Goal: Task Accomplishment & Management: Use online tool/utility

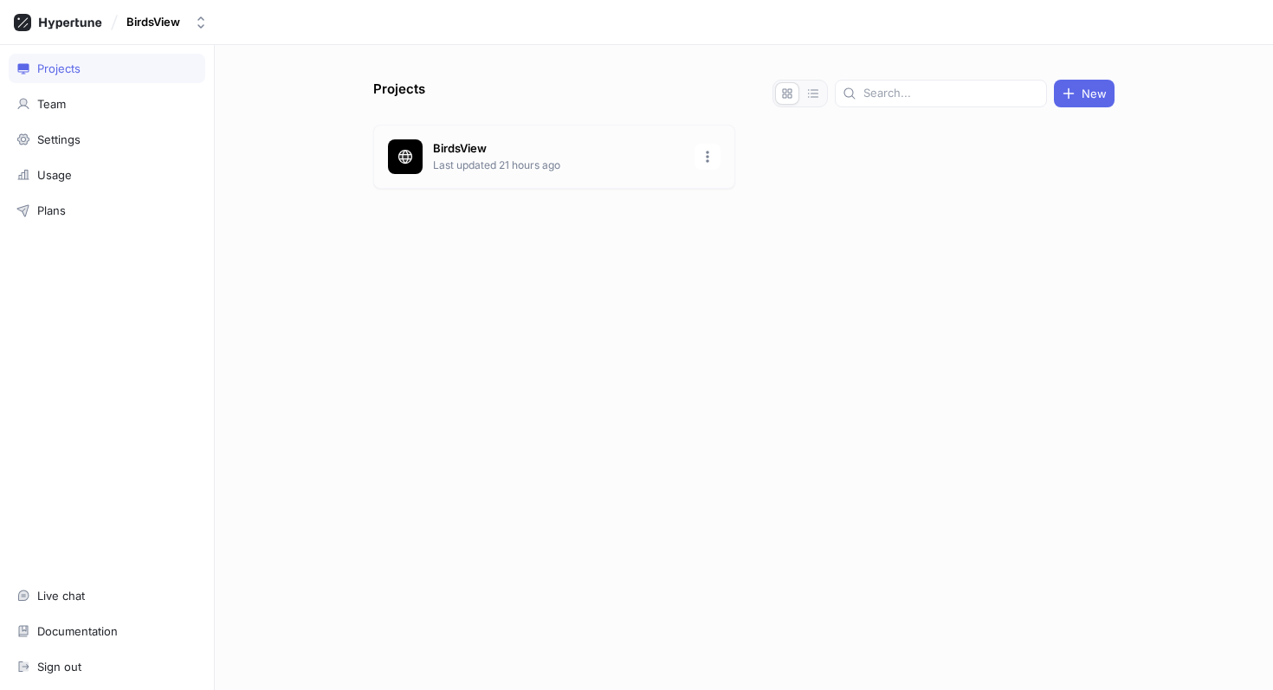
click at [577, 154] on p "BirdsView" at bounding box center [558, 148] width 251 height 17
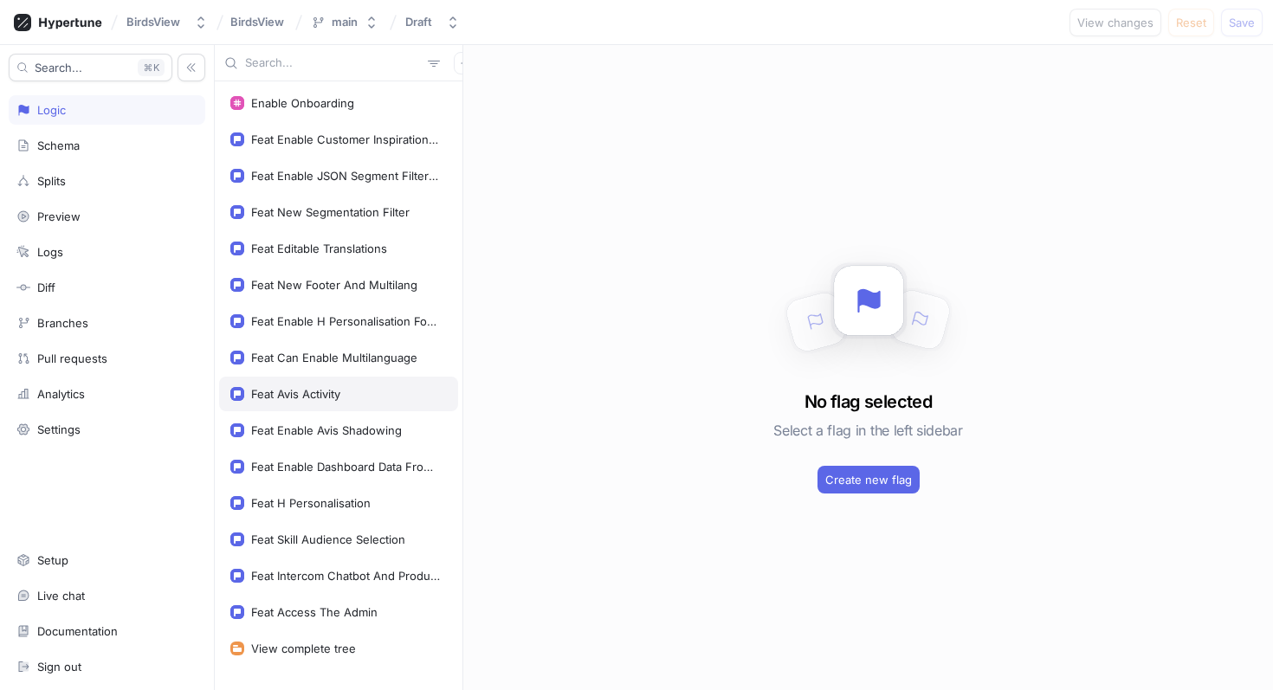
click at [322, 395] on div "Feat Avis Activity" at bounding box center [295, 394] width 89 height 14
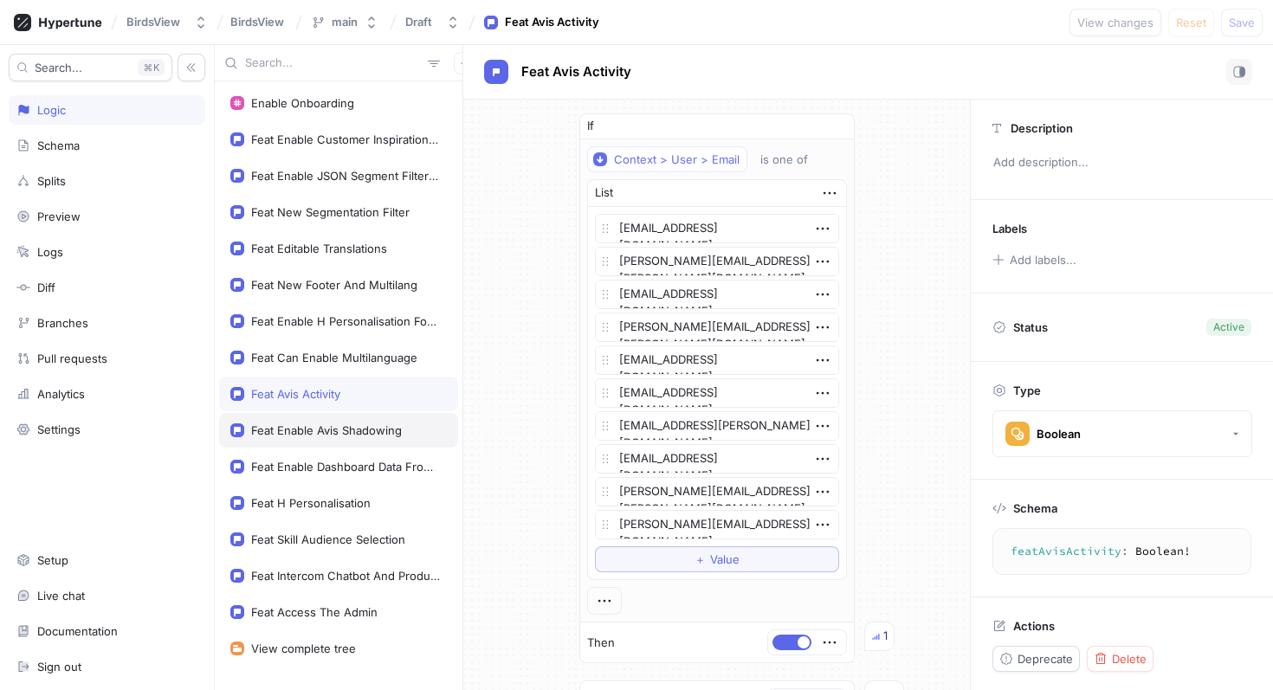
click at [322, 426] on div "Feat Enable Avis Shadowing" at bounding box center [326, 430] width 151 height 14
type textarea "x"
type textarea "featEnableAvisShadowing: Boolean!"
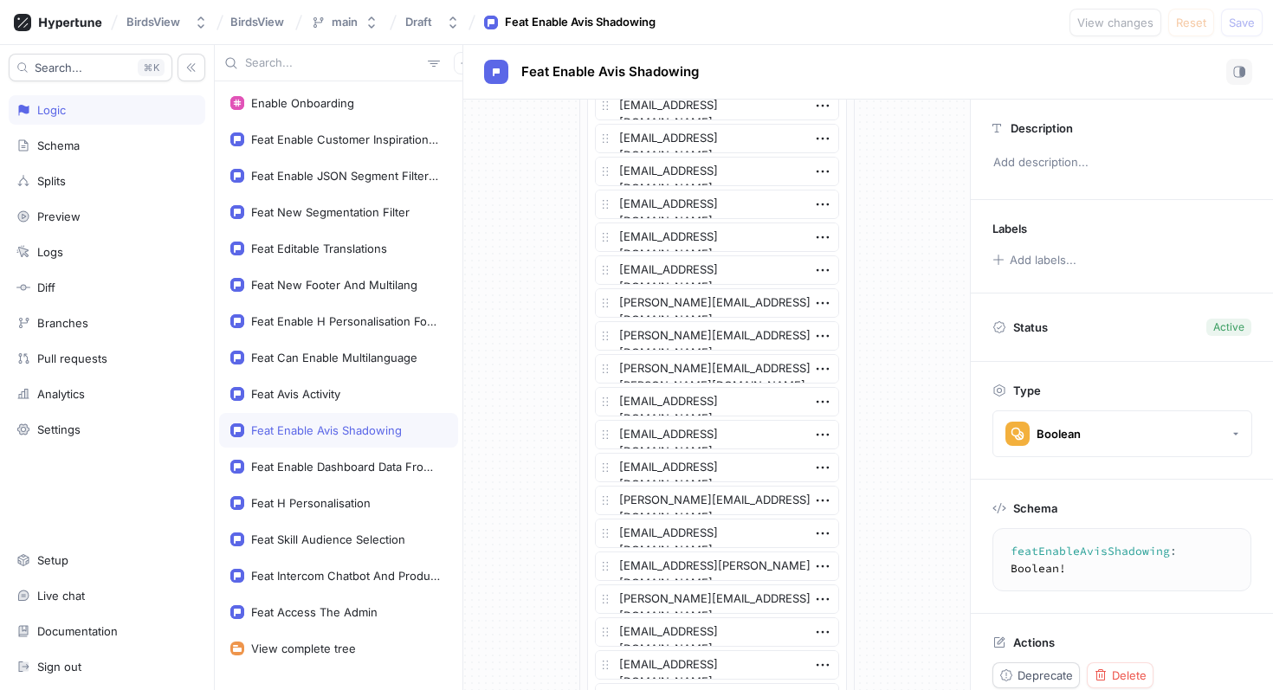
scroll to position [1155, 0]
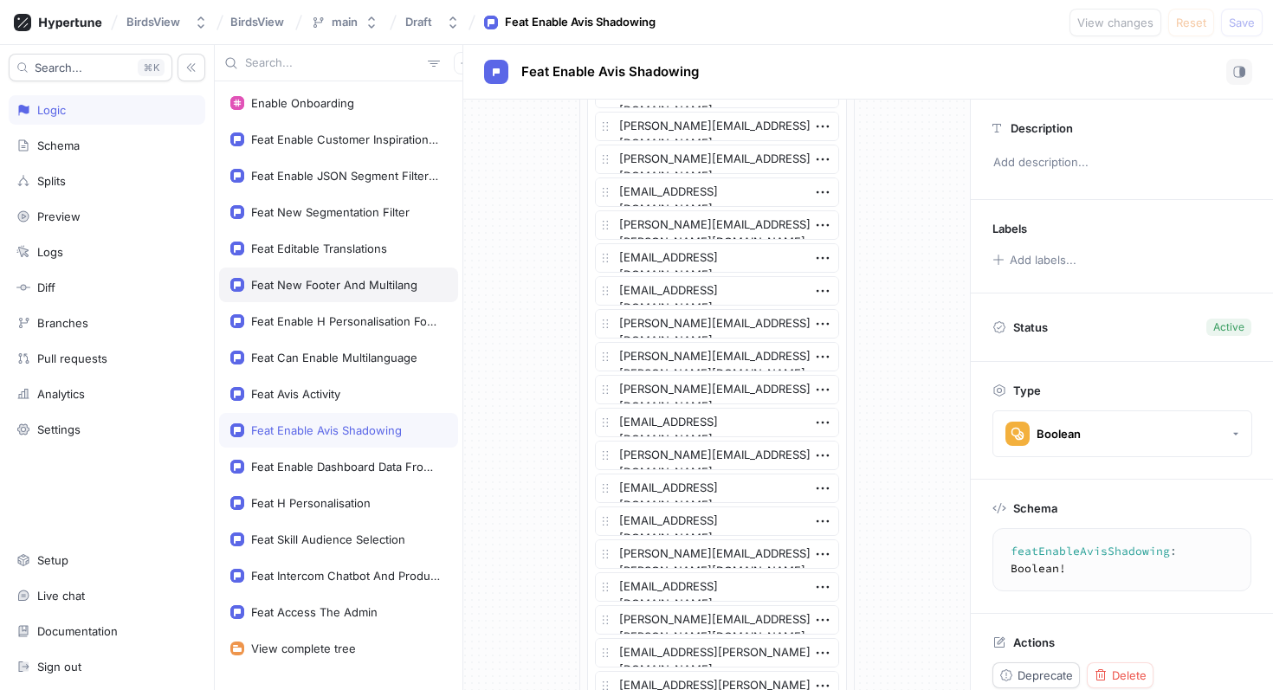
click at [333, 288] on div "Feat New Footer And Multilang" at bounding box center [334, 285] width 166 height 14
type textarea "x"
type textarea "featNewFooterAndMultilang: Boolean!"
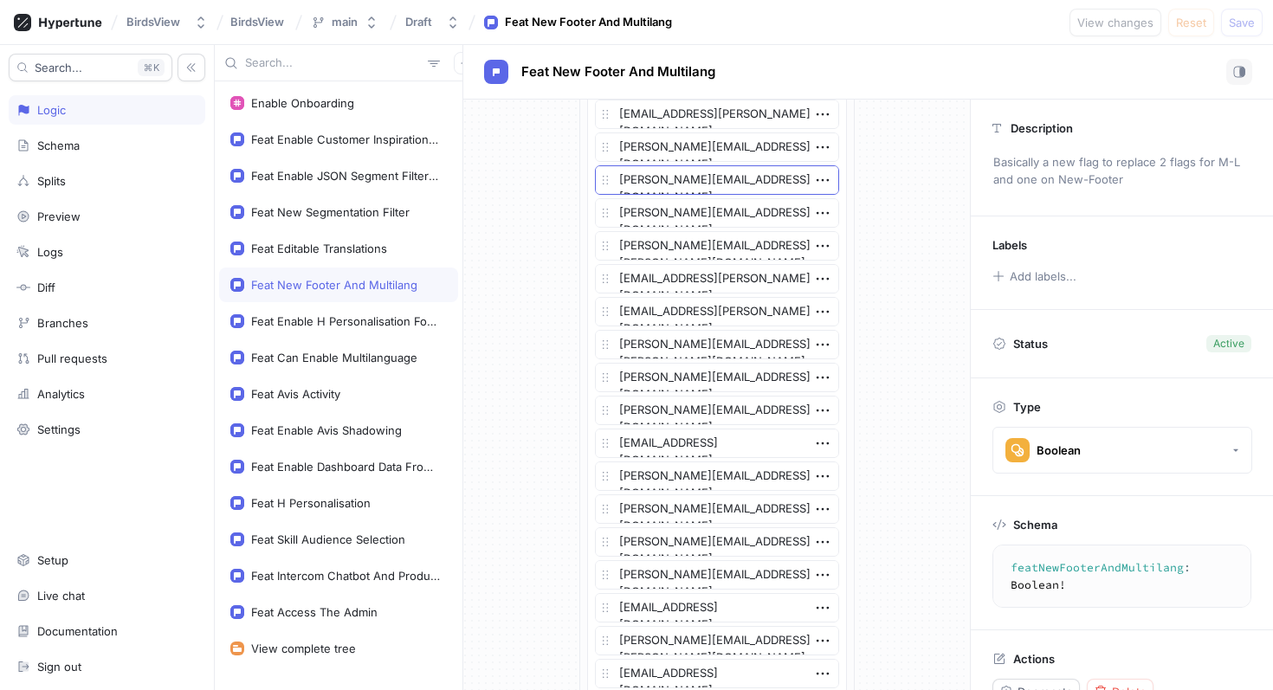
scroll to position [598, 0]
drag, startPoint x: 750, startPoint y: 151, endPoint x: 616, endPoint y: 149, distance: 134.2
click at [615, 149] on textarea "[PERSON_NAME][EMAIL_ADDRESS][DOMAIN_NAME]" at bounding box center [717, 147] width 244 height 29
click at [350, 424] on div "Feat Enable Avis Shadowing" at bounding box center [326, 430] width 151 height 14
type textarea "x"
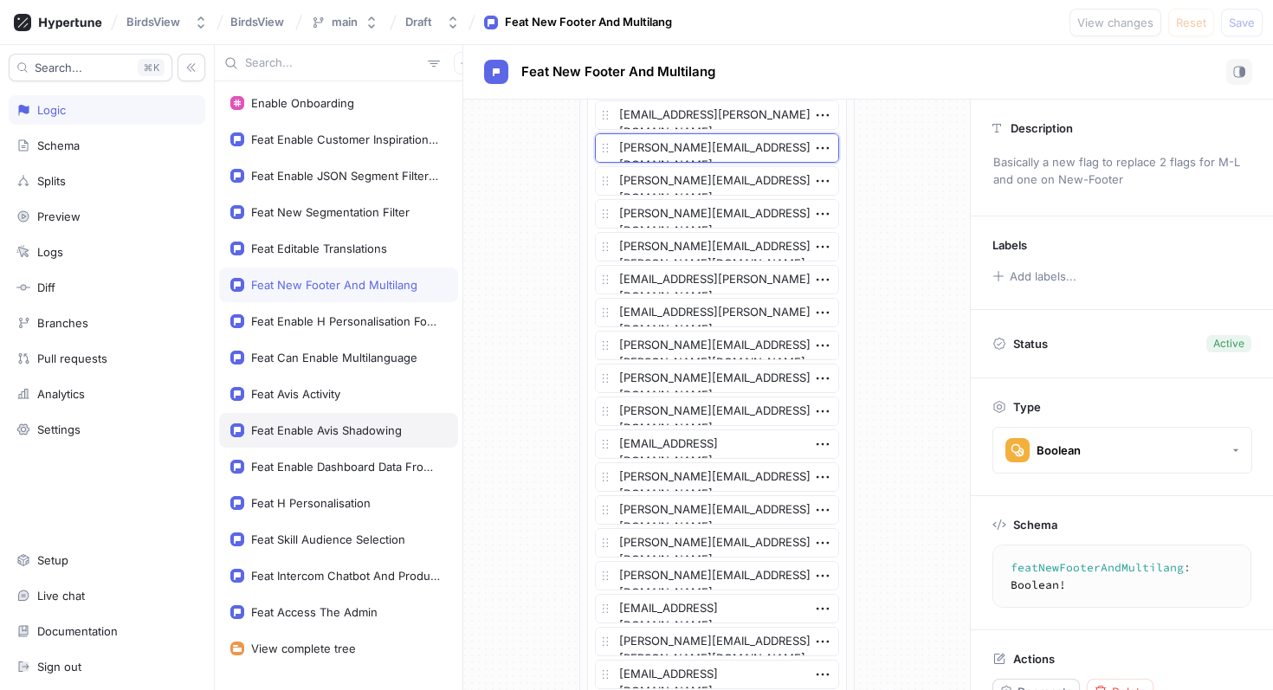
type textarea "featEnableAvisShadowing: Boolean!"
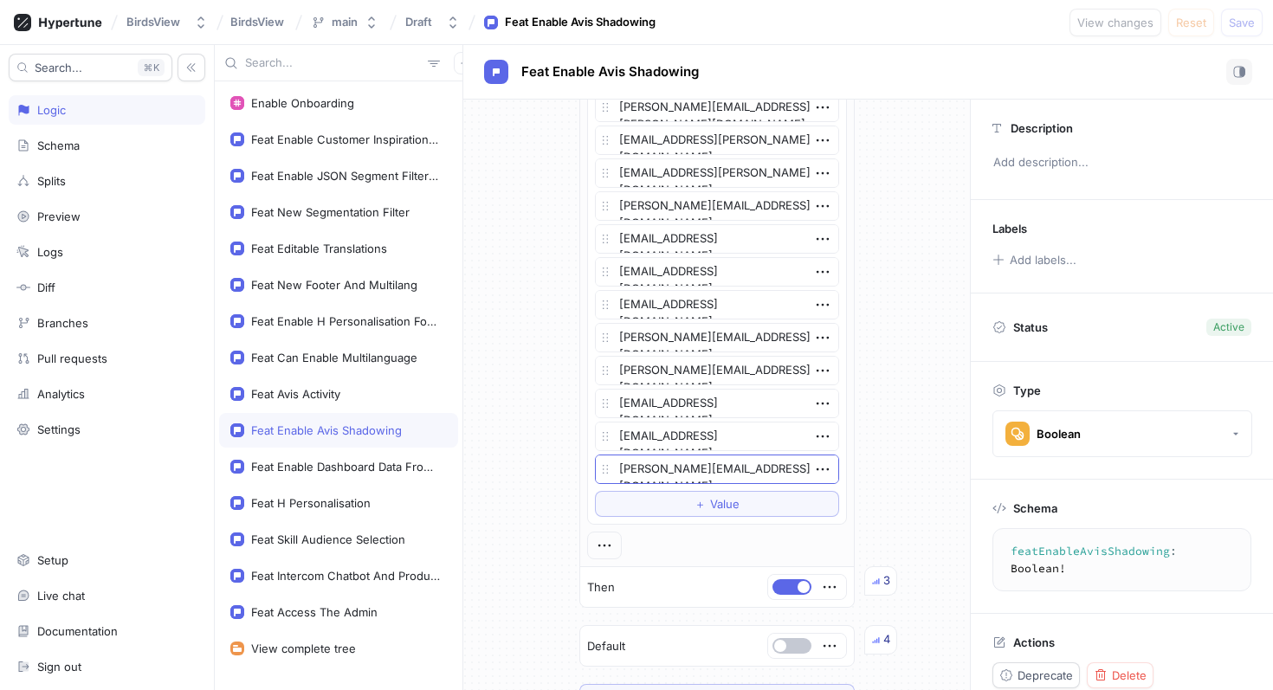
scroll to position [1740, 0]
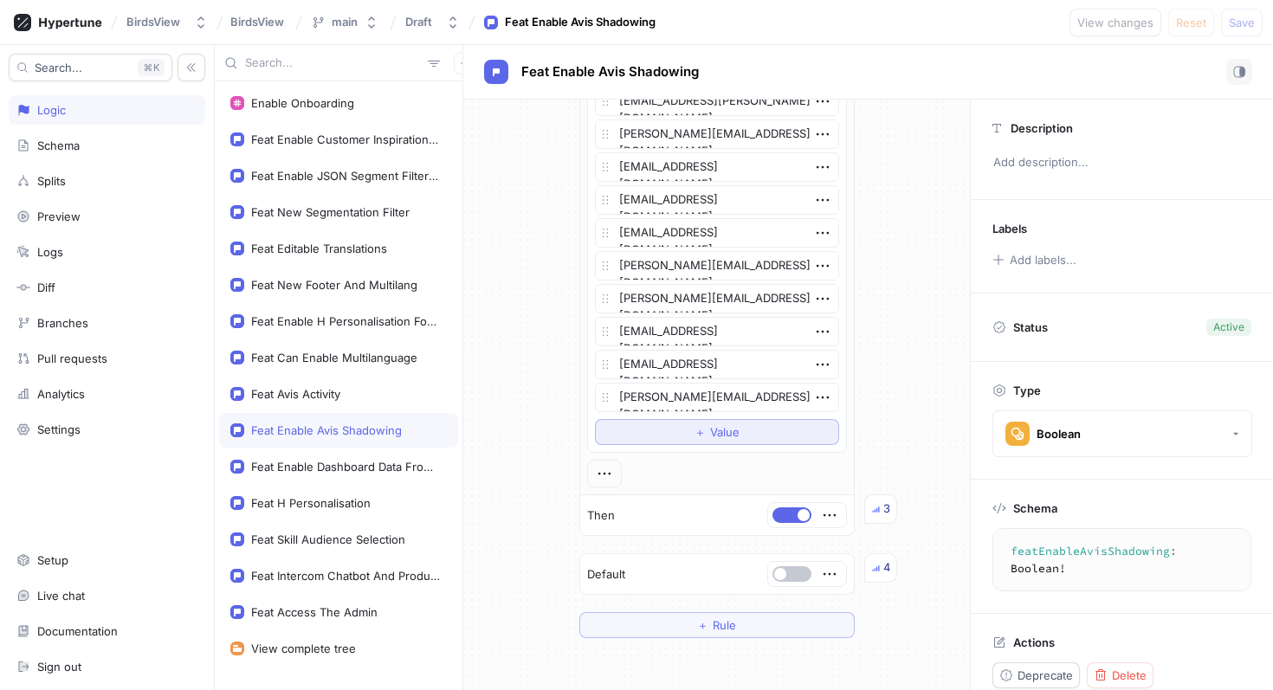
click at [674, 435] on button "＋ Value" at bounding box center [717, 432] width 244 height 26
type textarea "x"
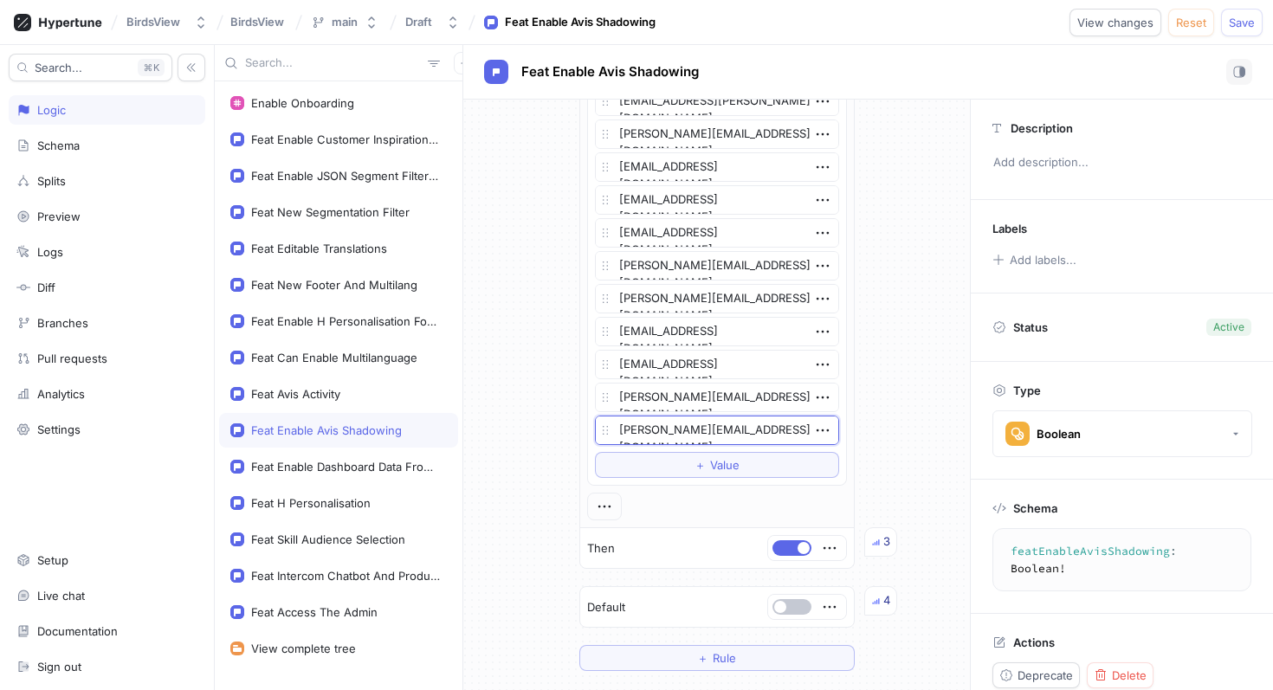
type textarea "[PERSON_NAME][EMAIL_ADDRESS][DOMAIN_NAME]"
click at [1229, 17] on span "Save" at bounding box center [1242, 22] width 26 height 10
type textarea "x"
